Goal: Obtain resource: Obtain resource

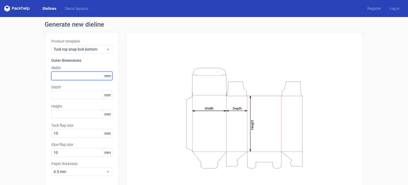
click at [63, 80] on div "Product template Tuck top snap lock bottom Outer dimensions Width mm Depth mm H…" at bounding box center [82, 109] width 74 height 155
type input "57"
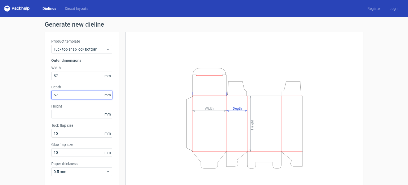
type input "57"
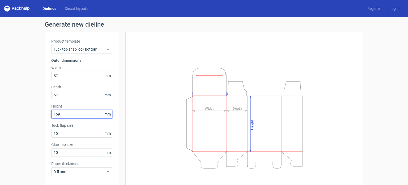
type input "159"
click at [54, 7] on link "Dielines" at bounding box center [49, 8] width 22 height 5
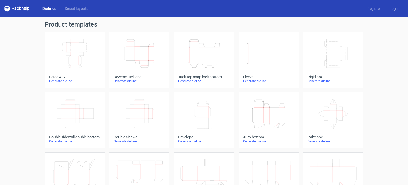
click at [198, 55] on icon "Height Depth Width" at bounding box center [203, 54] width 47 height 30
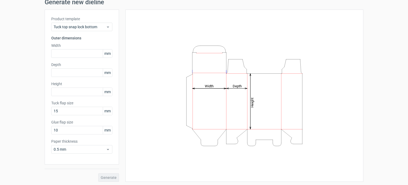
scroll to position [23, 0]
click at [54, 46] on label "Width" at bounding box center [81, 44] width 61 height 5
click at [66, 51] on input "text" at bounding box center [81, 52] width 61 height 8
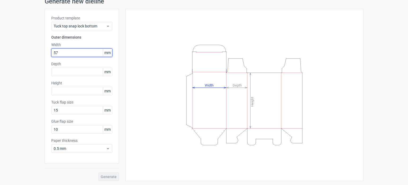
type input "57"
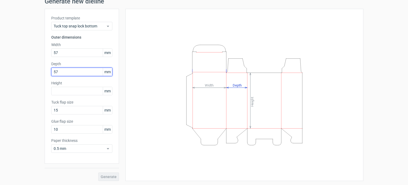
type input "57"
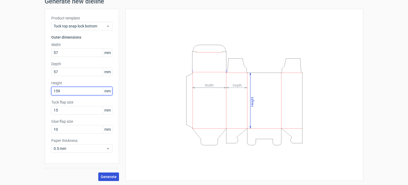
type input "159"
click at [109, 172] on button "Generate" at bounding box center [108, 176] width 21 height 8
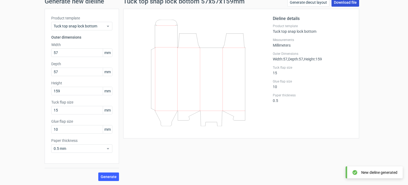
click at [340, 2] on link "Download file" at bounding box center [345, 2] width 28 height 8
